Goal: Download file/media

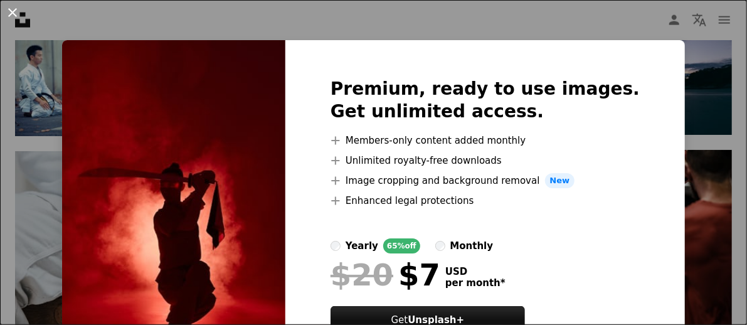
click at [9, 11] on button "An X shape" at bounding box center [12, 12] width 15 height 15
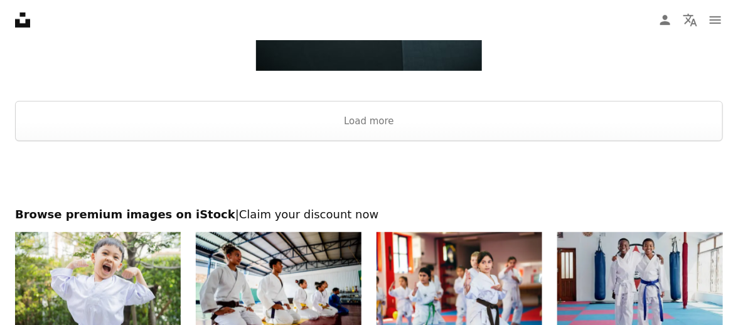
scroll to position [1981, 0]
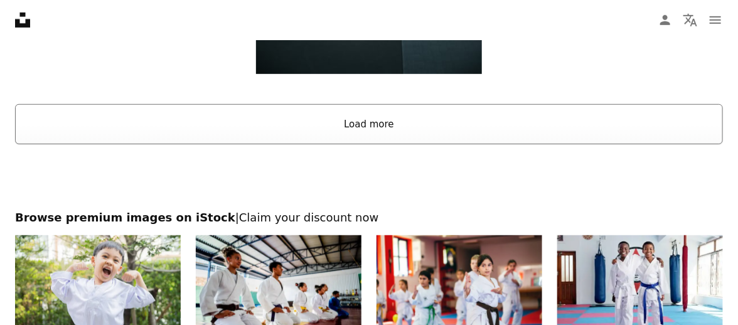
click at [376, 129] on button "Load more" at bounding box center [369, 124] width 708 height 40
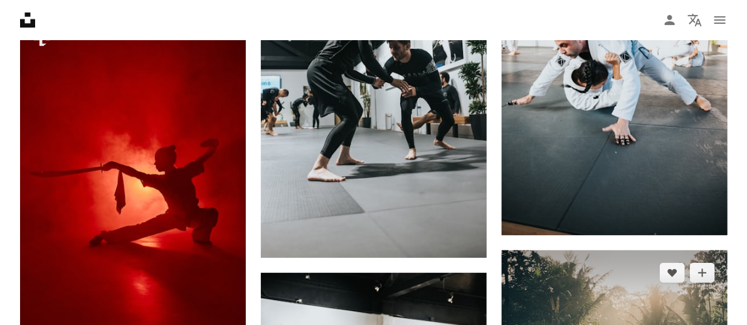
scroll to position [3523, 0]
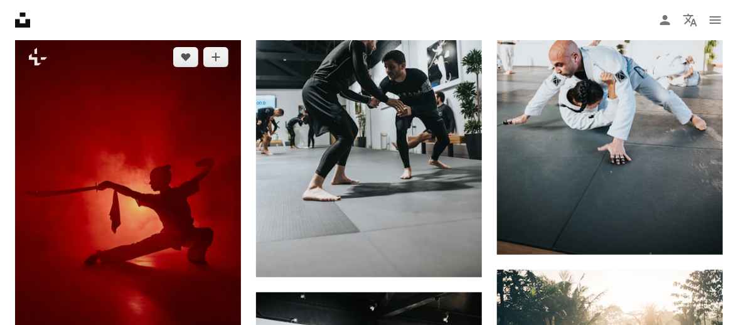
click at [193, 123] on img at bounding box center [128, 204] width 226 height 339
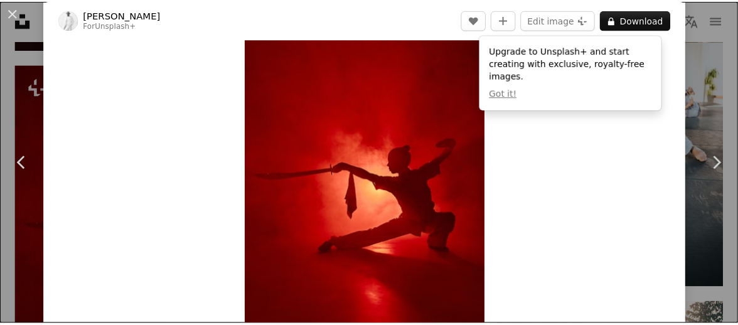
scroll to position [75, 0]
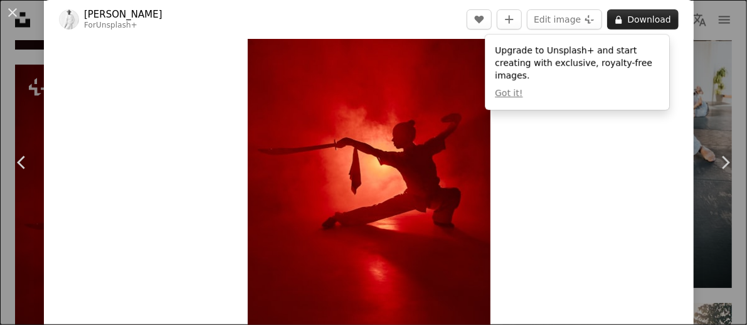
click at [625, 23] on button "A lock Download" at bounding box center [643, 19] width 72 height 20
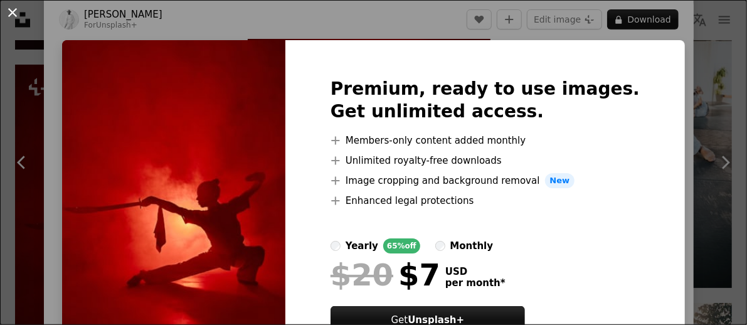
click at [18, 10] on button "An X shape" at bounding box center [12, 12] width 15 height 15
